Goal: Book appointment/travel/reservation

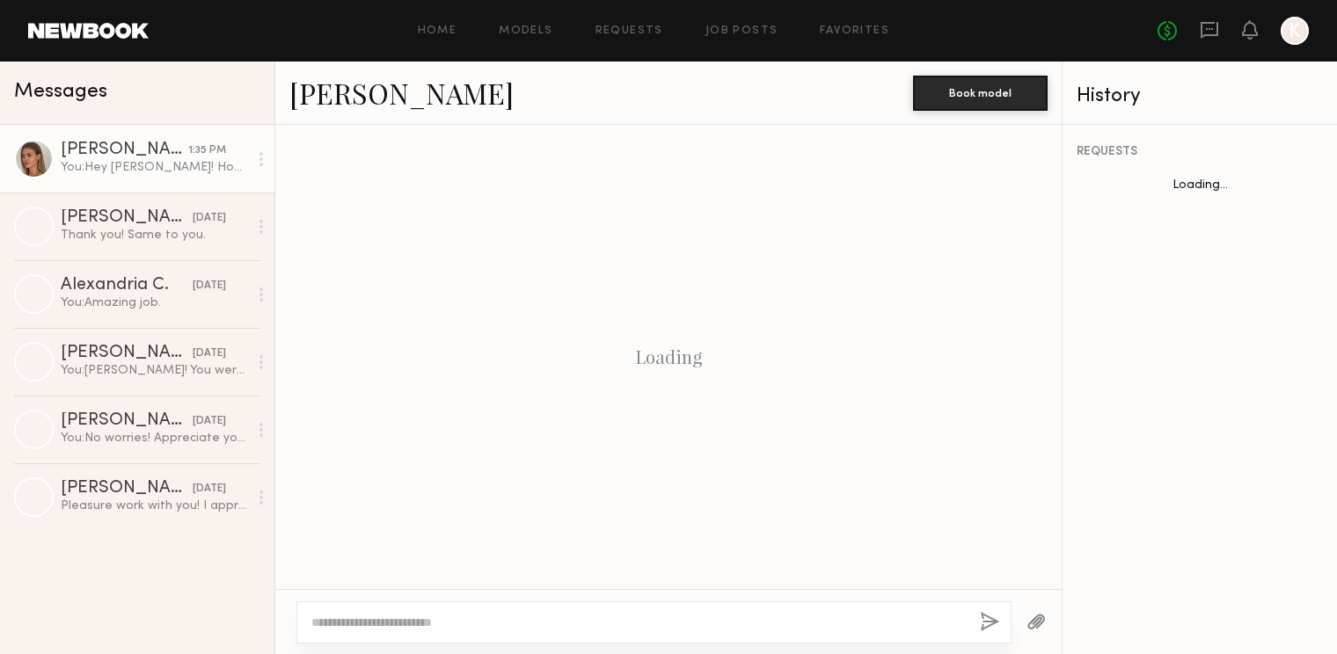
scroll to position [349, 0]
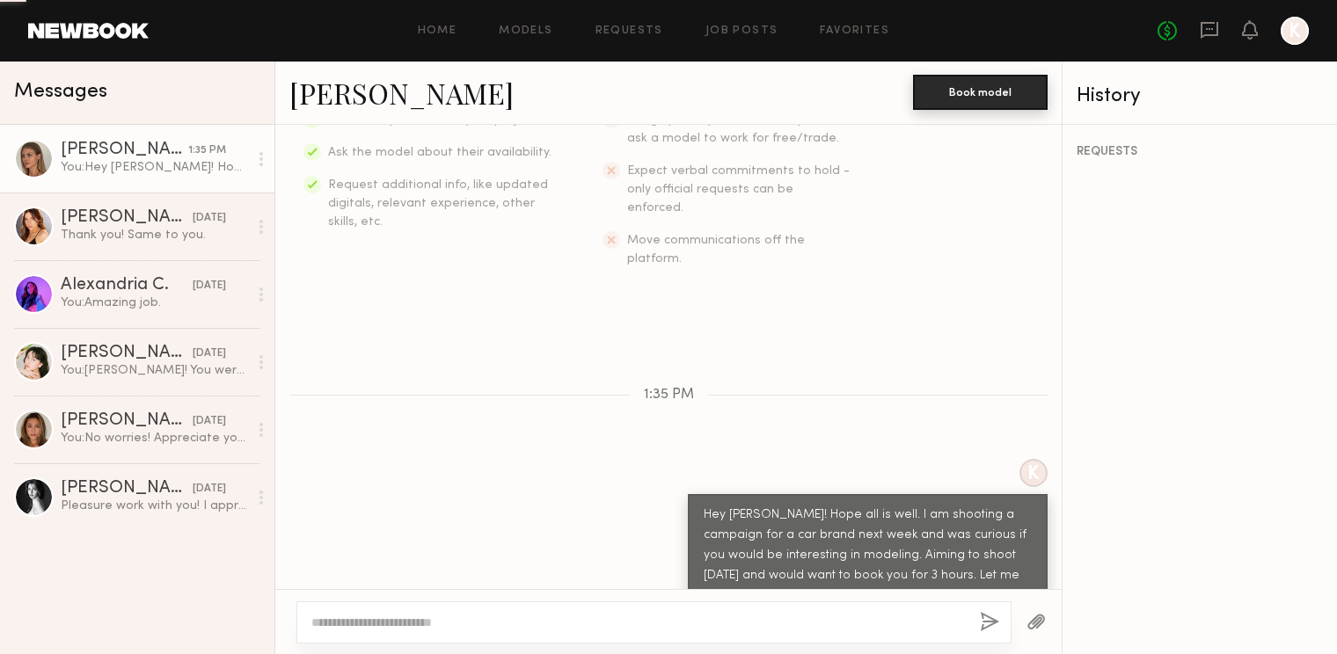
click at [958, 94] on button "Book model" at bounding box center [980, 92] width 135 height 35
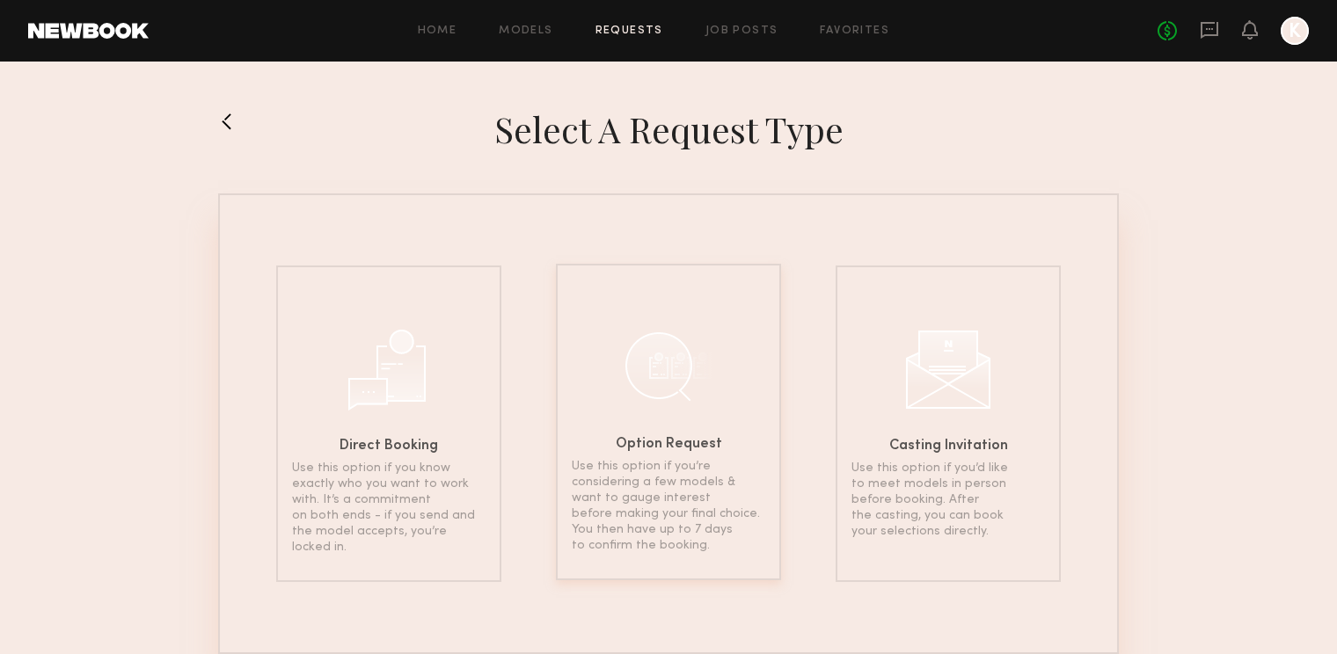
click at [719, 368] on div "Option Request Use this option if you’re considering a few models & want to gau…" at bounding box center [668, 422] width 225 height 317
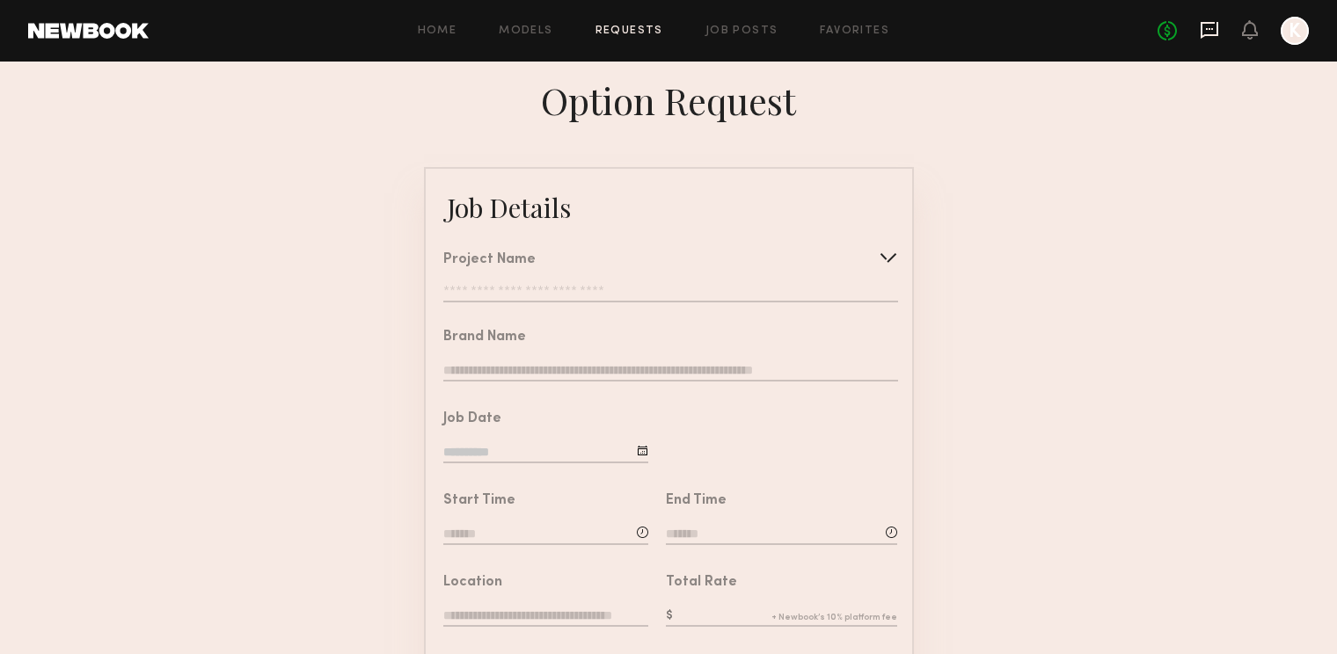
click at [1216, 28] on icon at bounding box center [1209, 29] width 19 height 19
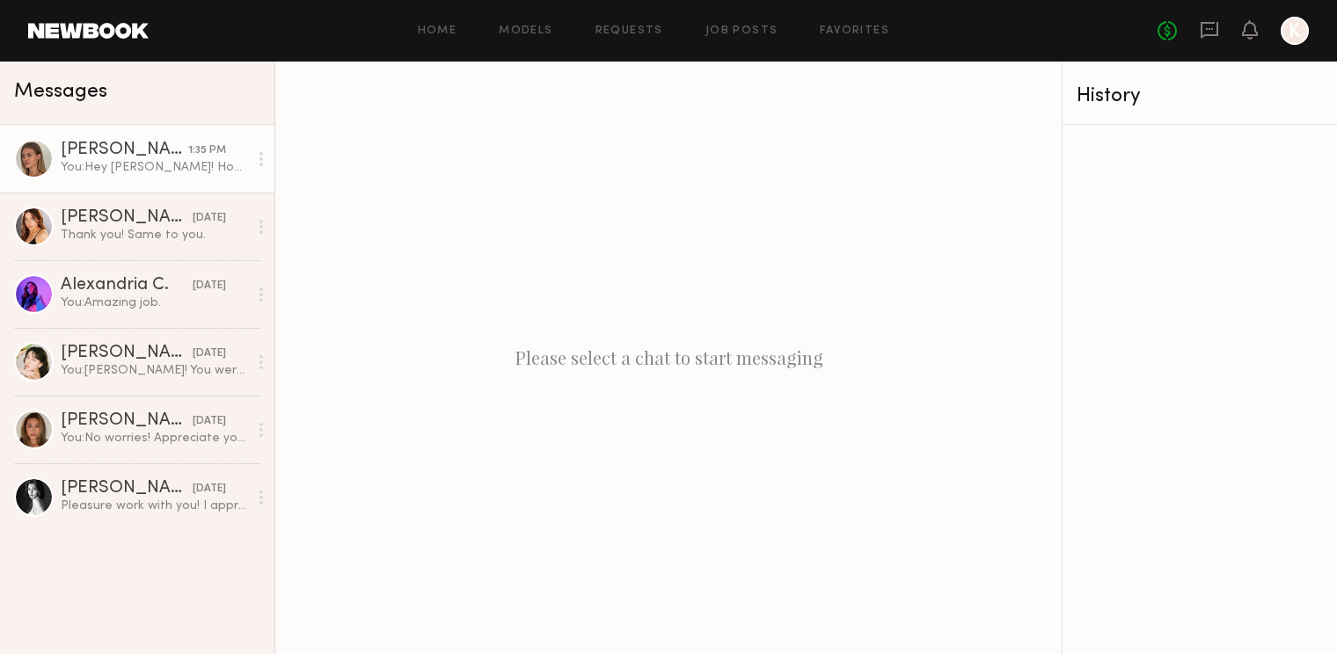
click at [145, 179] on link "[PERSON_NAME] 1:35 PM You: Hey [PERSON_NAME]! Hope all is well. I am shooting a…" at bounding box center [137, 159] width 274 height 68
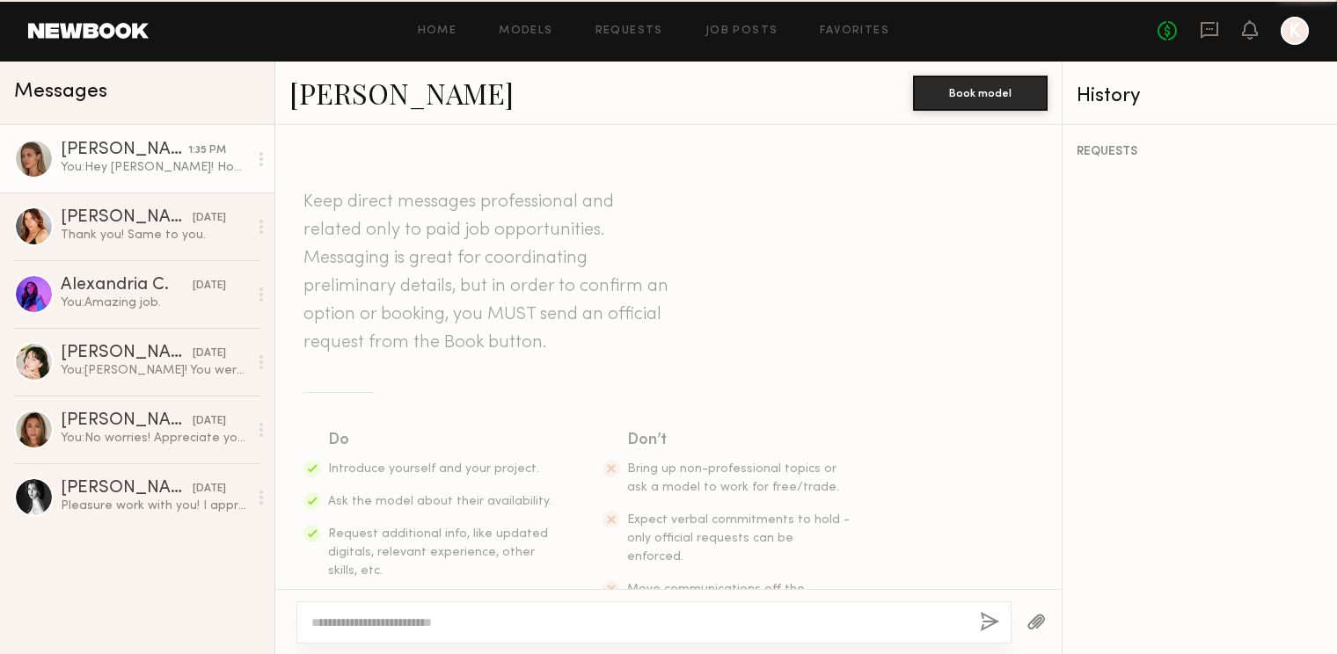
scroll to position [349, 0]
